Goal: Task Accomplishment & Management: Find specific page/section

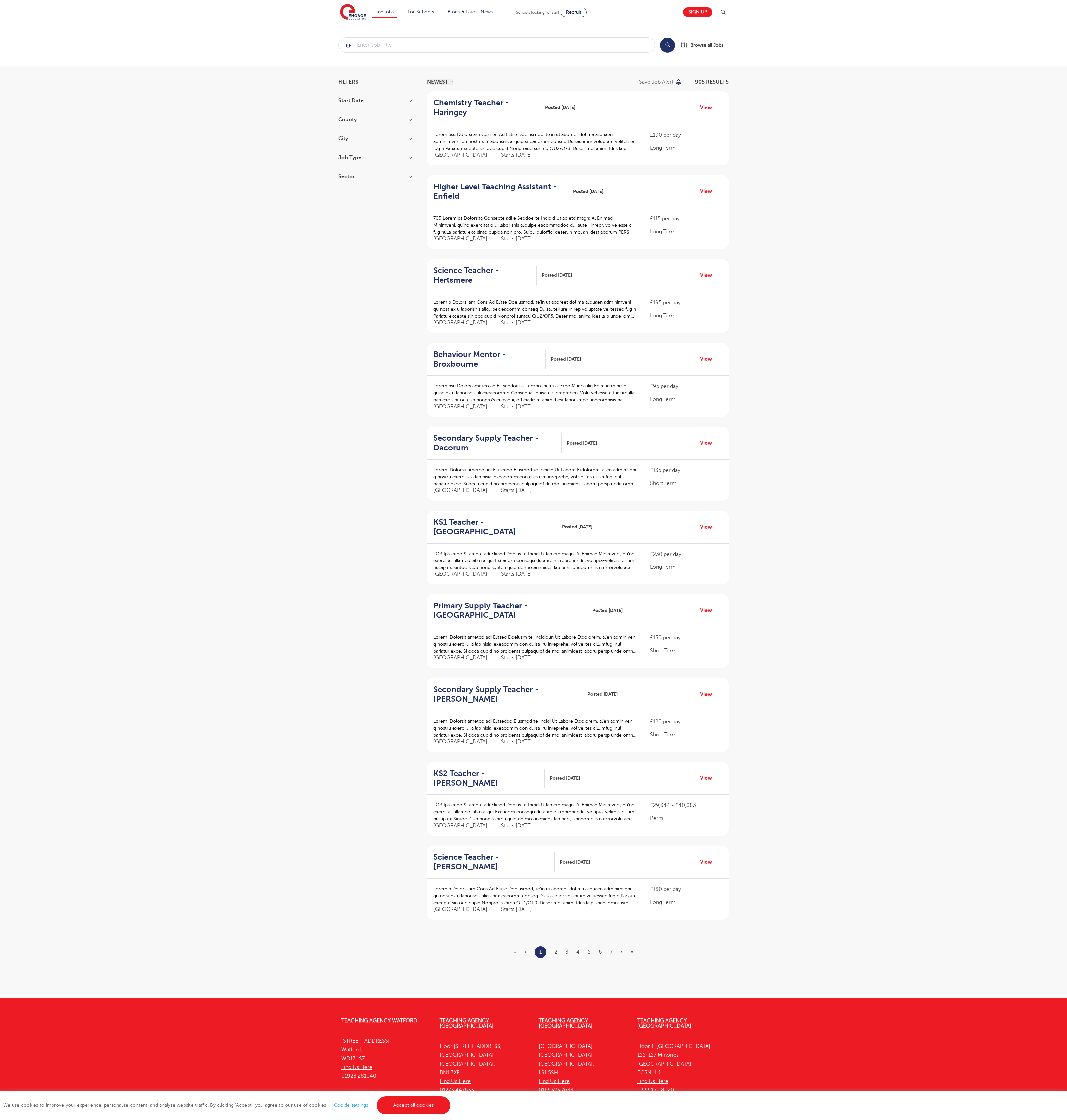
click at [413, 1105] on link "Accept all cookies" at bounding box center [414, 1105] width 74 height 18
